Goal: Download file/media

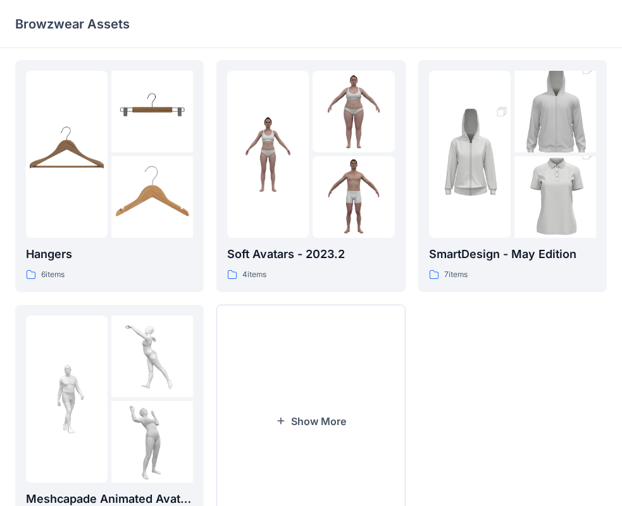
scroll to position [253, 0]
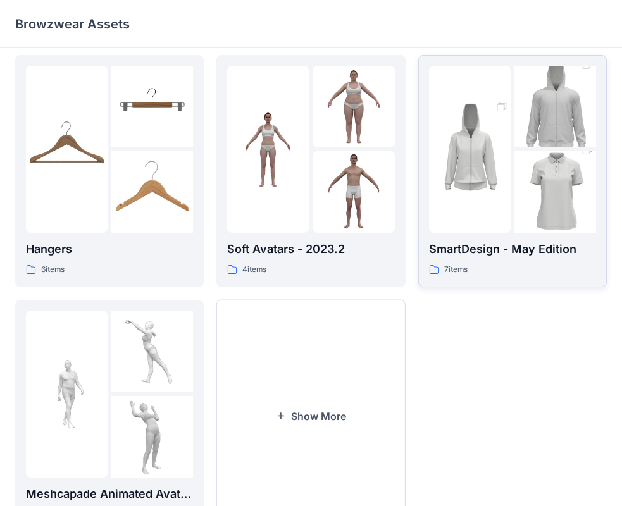
click at [508, 244] on p "SmartDesign - May Edition" at bounding box center [512, 249] width 167 height 18
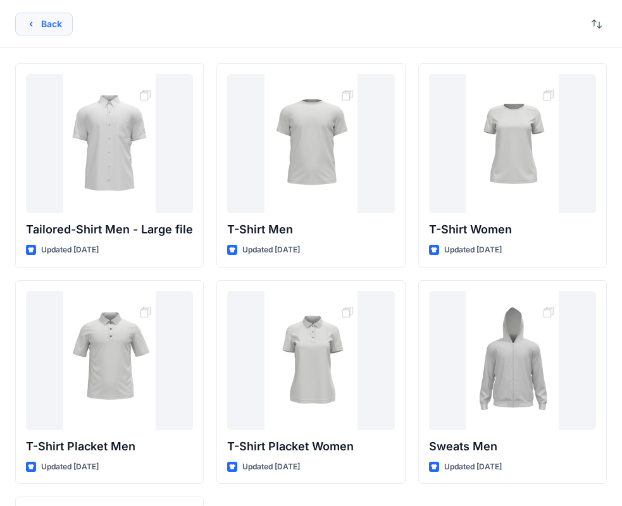
click at [28, 18] on button "Back" at bounding box center [44, 24] width 58 height 23
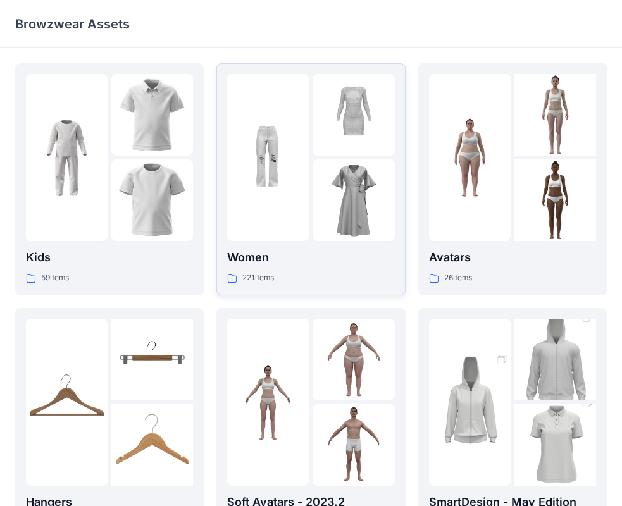
click at [349, 183] on img at bounding box center [354, 200] width 82 height 82
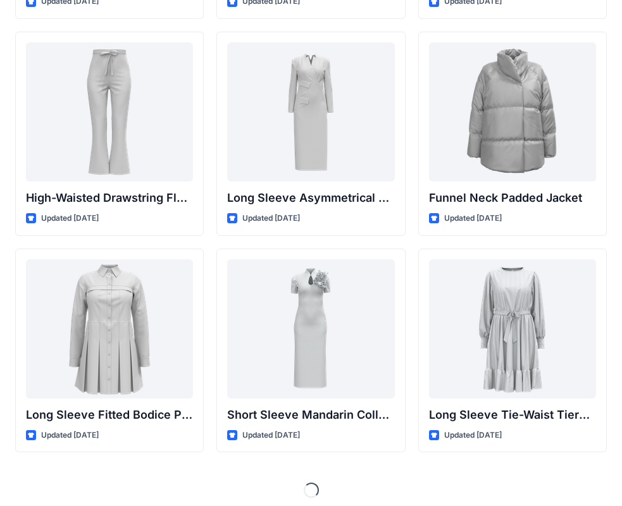
scroll to position [4807, 0]
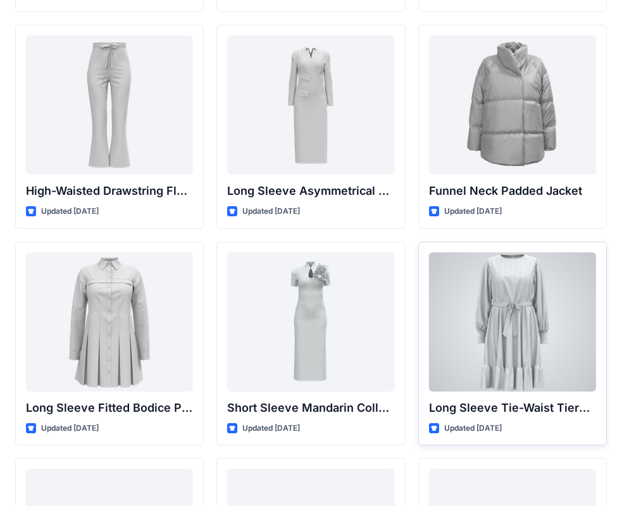
click at [498, 312] on div at bounding box center [512, 321] width 167 height 139
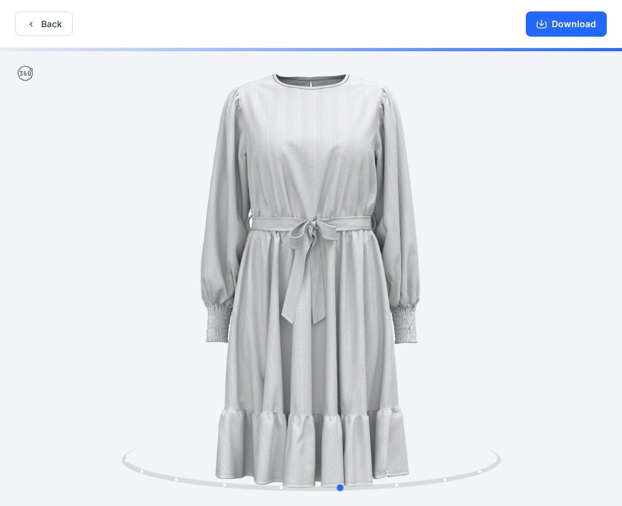
drag, startPoint x: 423, startPoint y: 284, endPoint x: 463, endPoint y: 282, distance: 39.3
click at [459, 273] on div at bounding box center [311, 278] width 622 height 461
drag, startPoint x: 463, startPoint y: 283, endPoint x: 427, endPoint y: 282, distance: 36.1
click at [427, 282] on div at bounding box center [311, 278] width 622 height 461
click at [559, 27] on button "Download" at bounding box center [566, 23] width 81 height 25
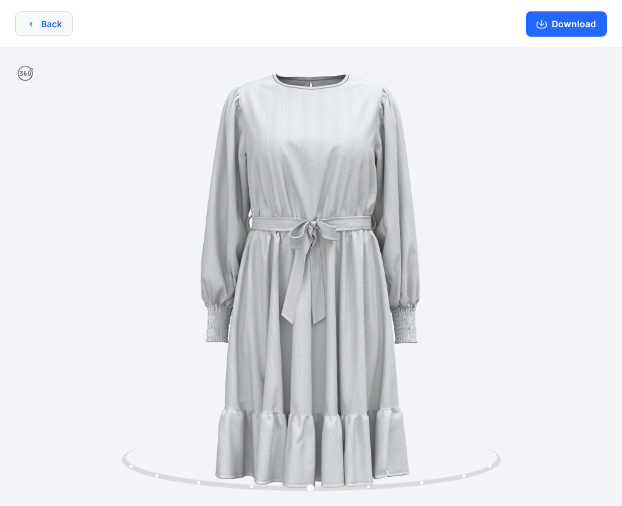
click at [47, 28] on button "Back" at bounding box center [44, 23] width 58 height 25
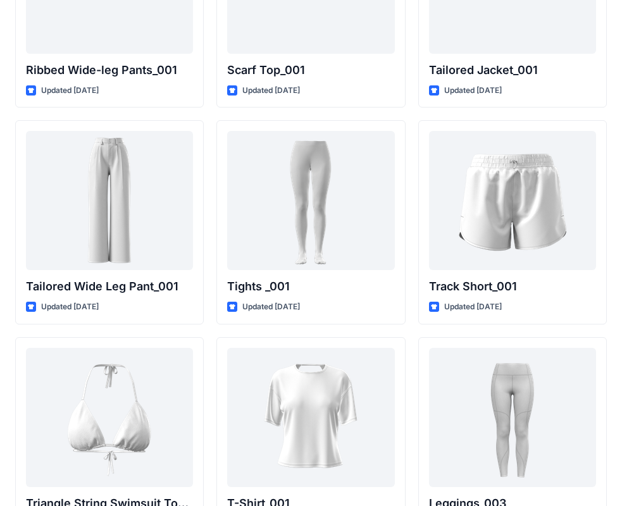
scroll to position [14250, 0]
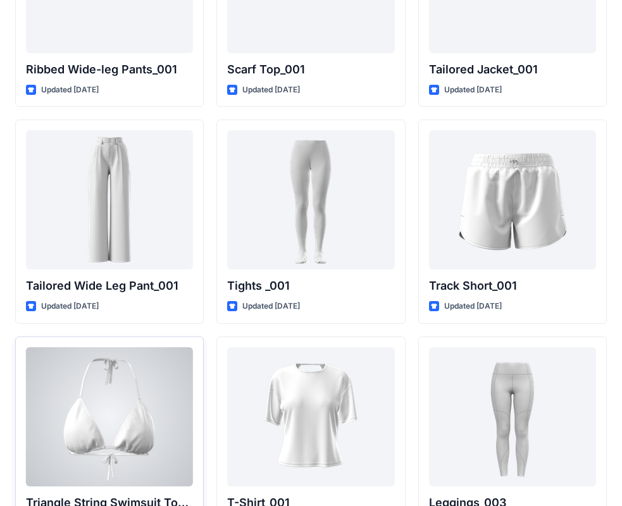
click at [151, 382] on div at bounding box center [109, 416] width 167 height 139
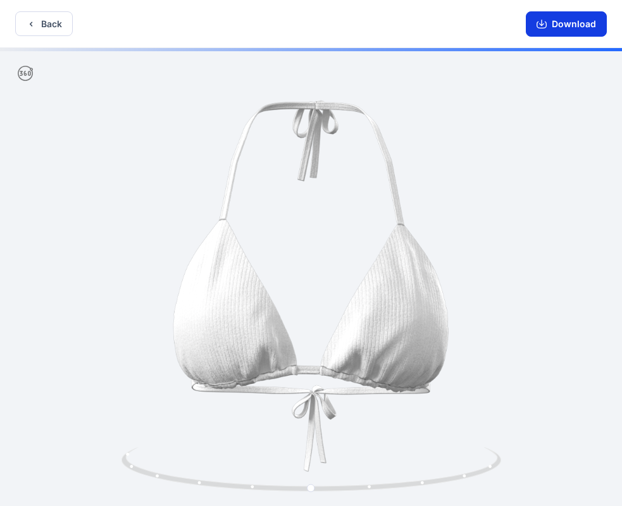
click at [575, 25] on button "Download" at bounding box center [566, 23] width 81 height 25
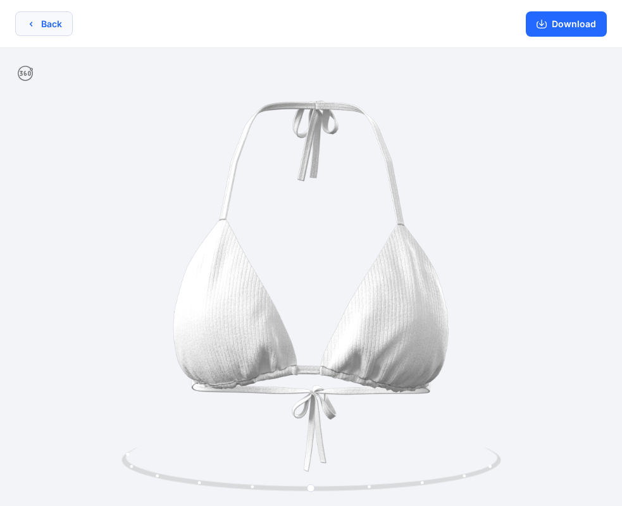
click at [33, 20] on icon "button" at bounding box center [31, 24] width 10 height 10
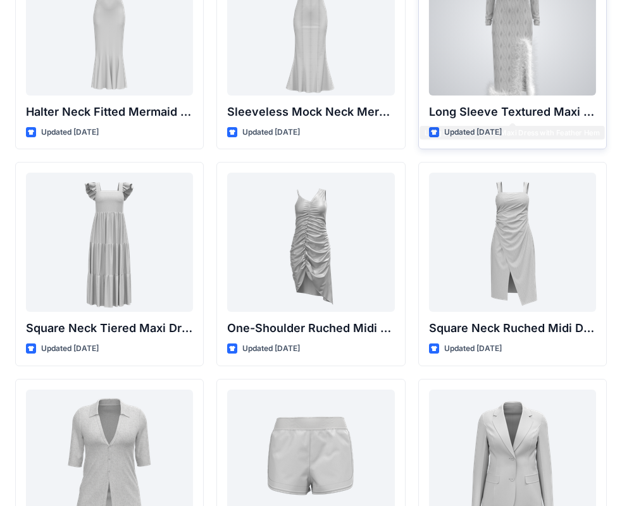
scroll to position [759, 0]
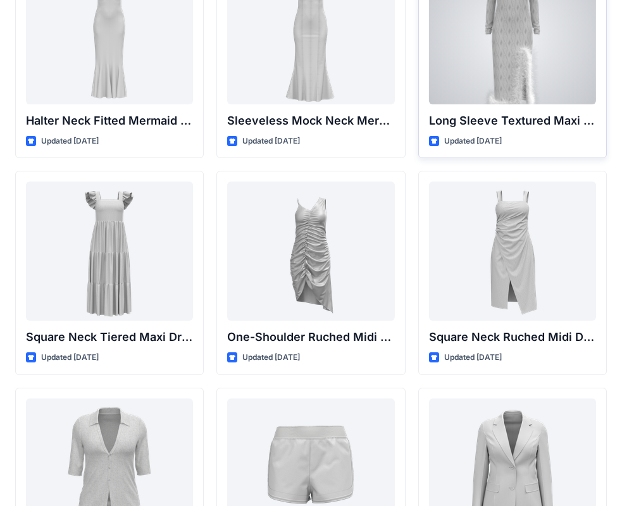
click at [499, 74] on div at bounding box center [512, 34] width 167 height 139
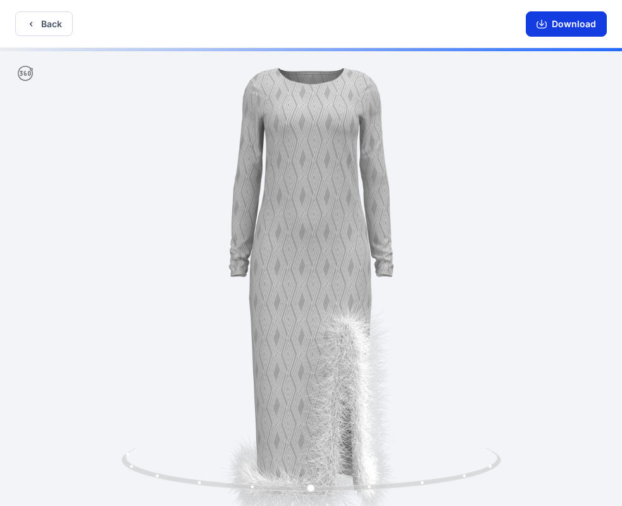
click at [570, 19] on button "Download" at bounding box center [566, 23] width 81 height 25
